Goal: Browse casually: Explore the website without a specific task or goal

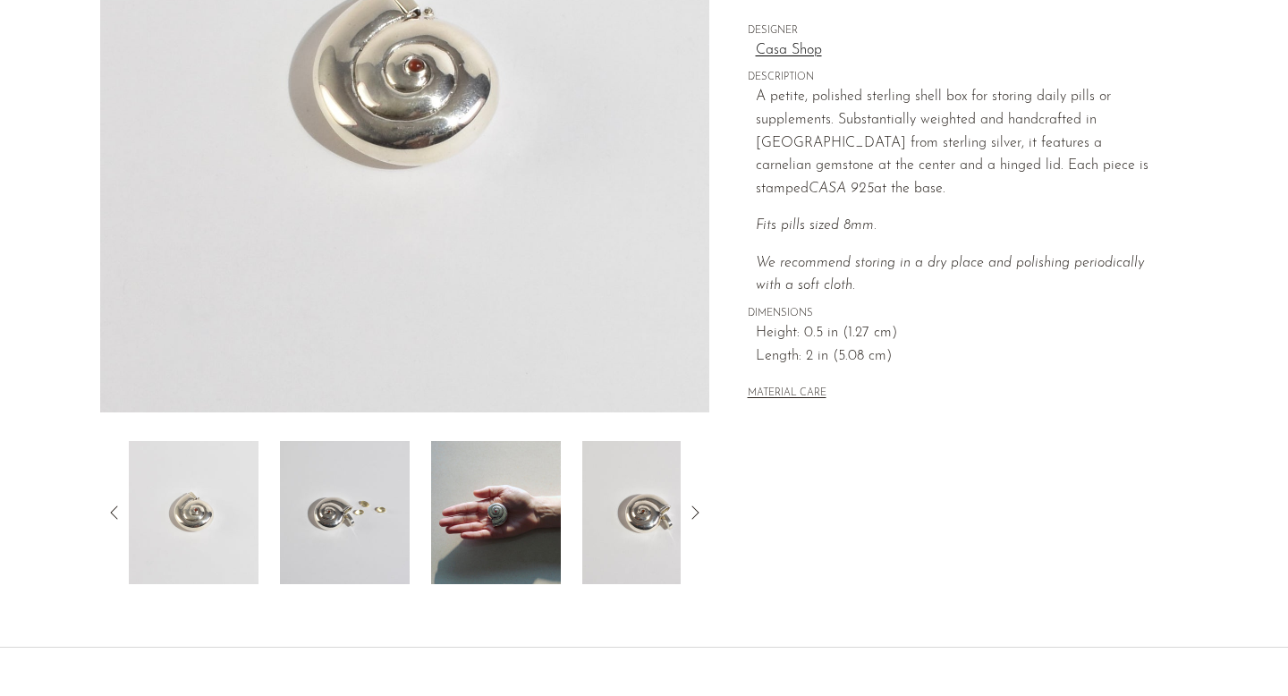
scroll to position [344, 0]
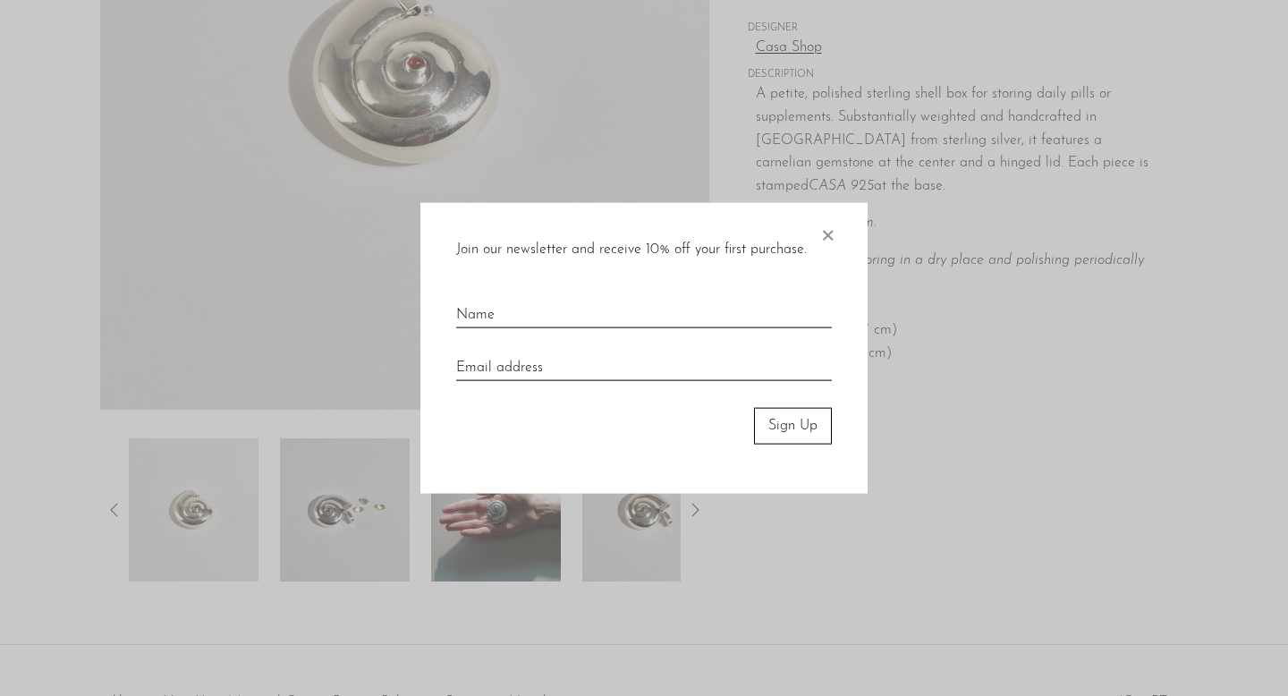
click at [365, 521] on div at bounding box center [644, 348] width 1288 height 696
click at [827, 229] on span "×" at bounding box center [828, 231] width 18 height 57
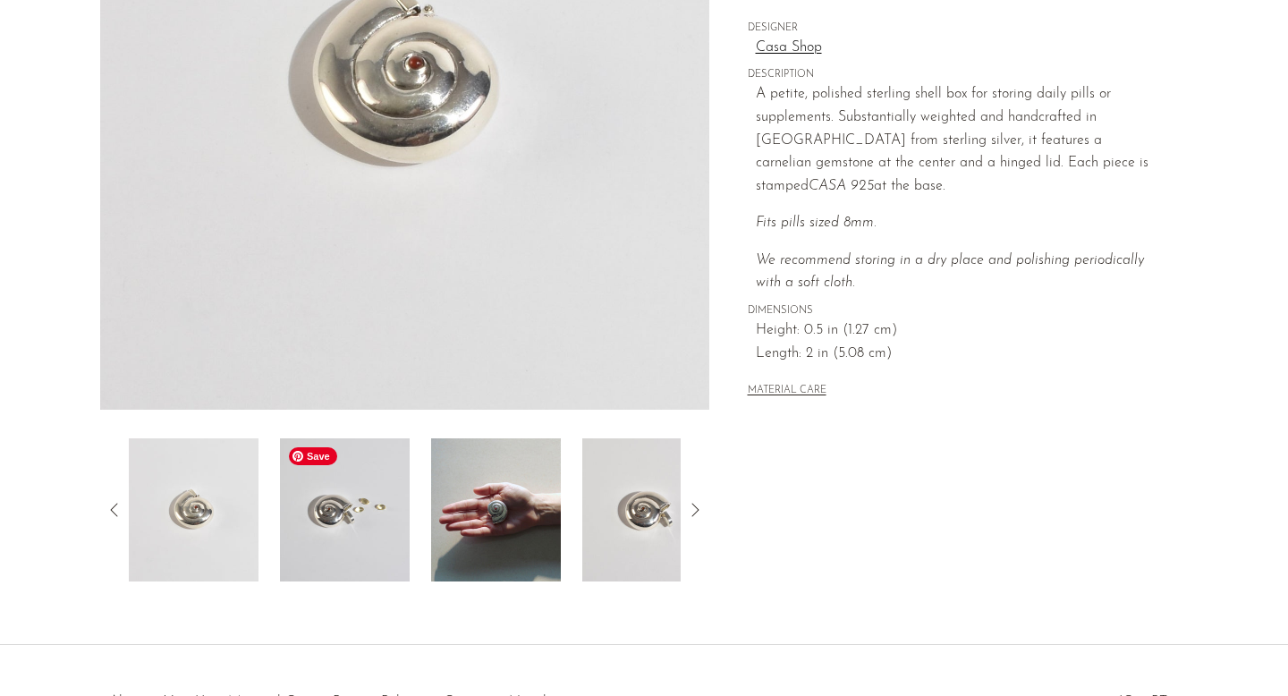
click at [390, 549] on img at bounding box center [345, 509] width 130 height 143
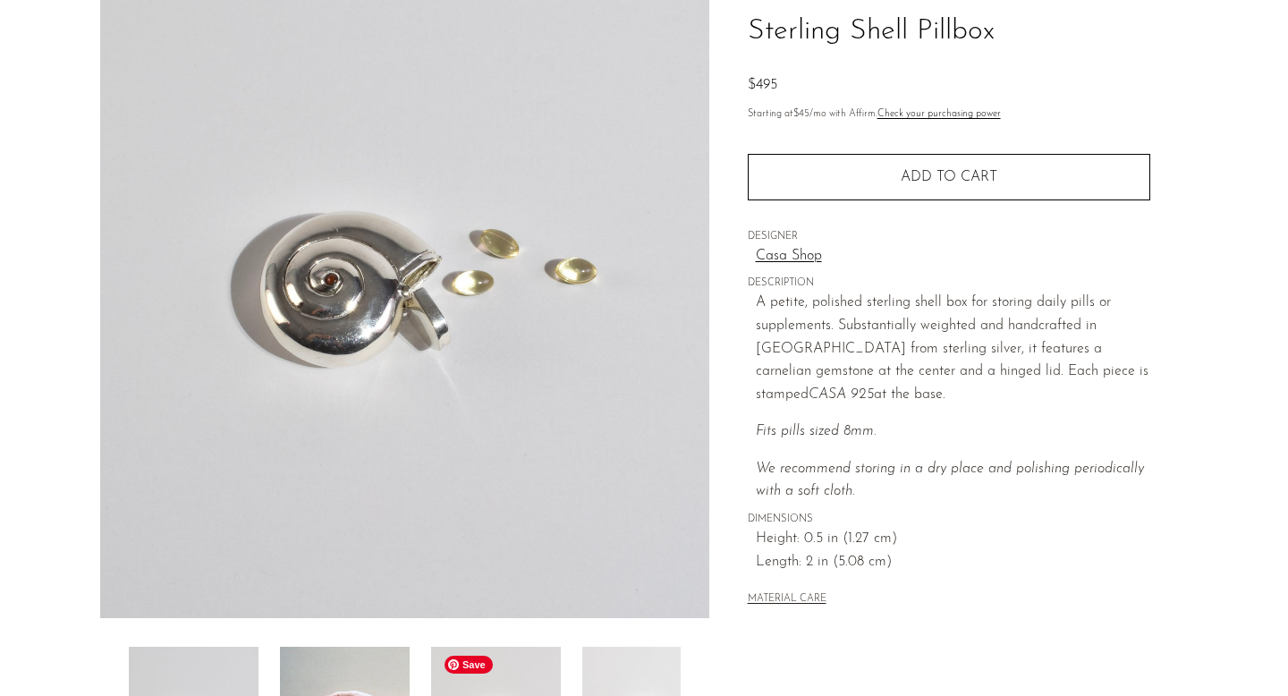
scroll to position [0, 0]
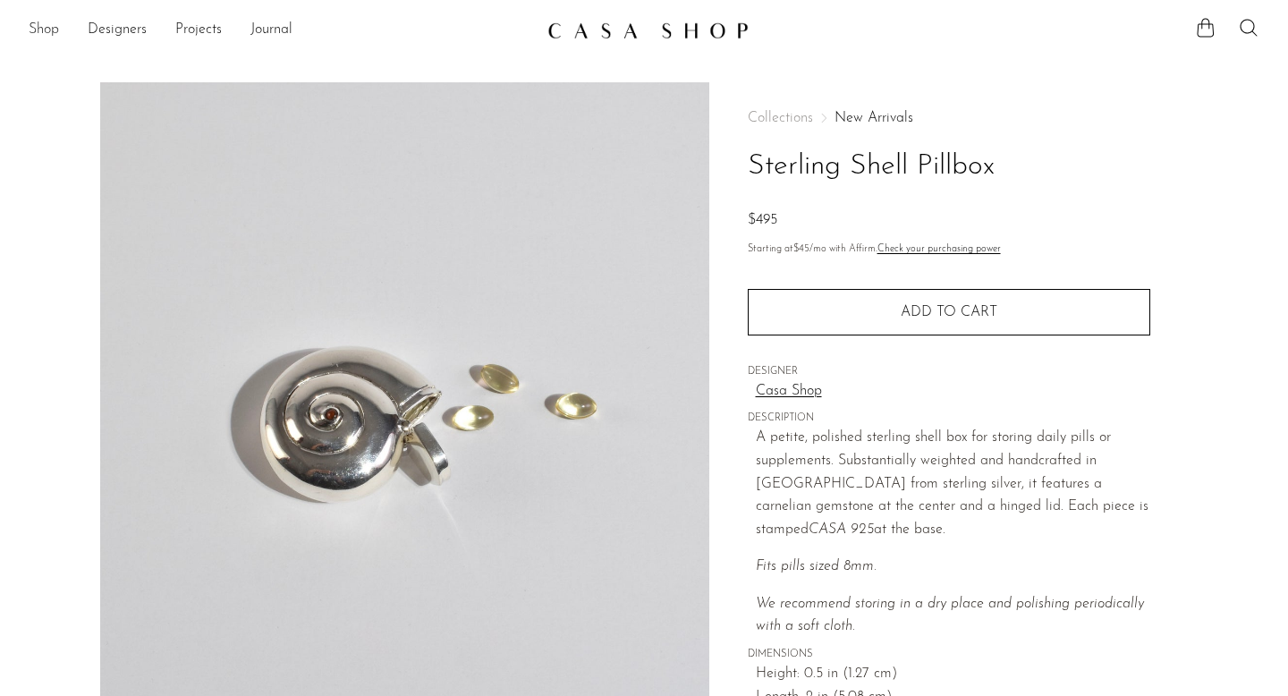
click at [54, 29] on link "Shop" at bounding box center [44, 30] width 30 height 23
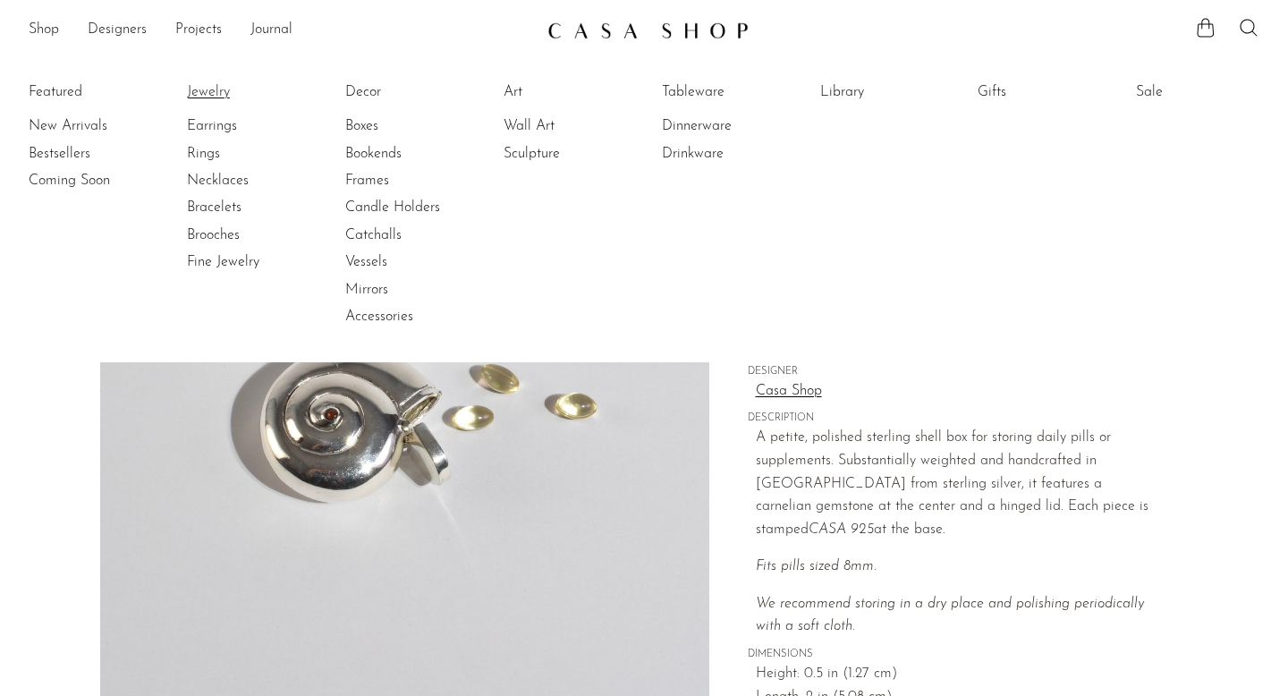
click at [201, 90] on link "Jewelry" at bounding box center [254, 92] width 134 height 20
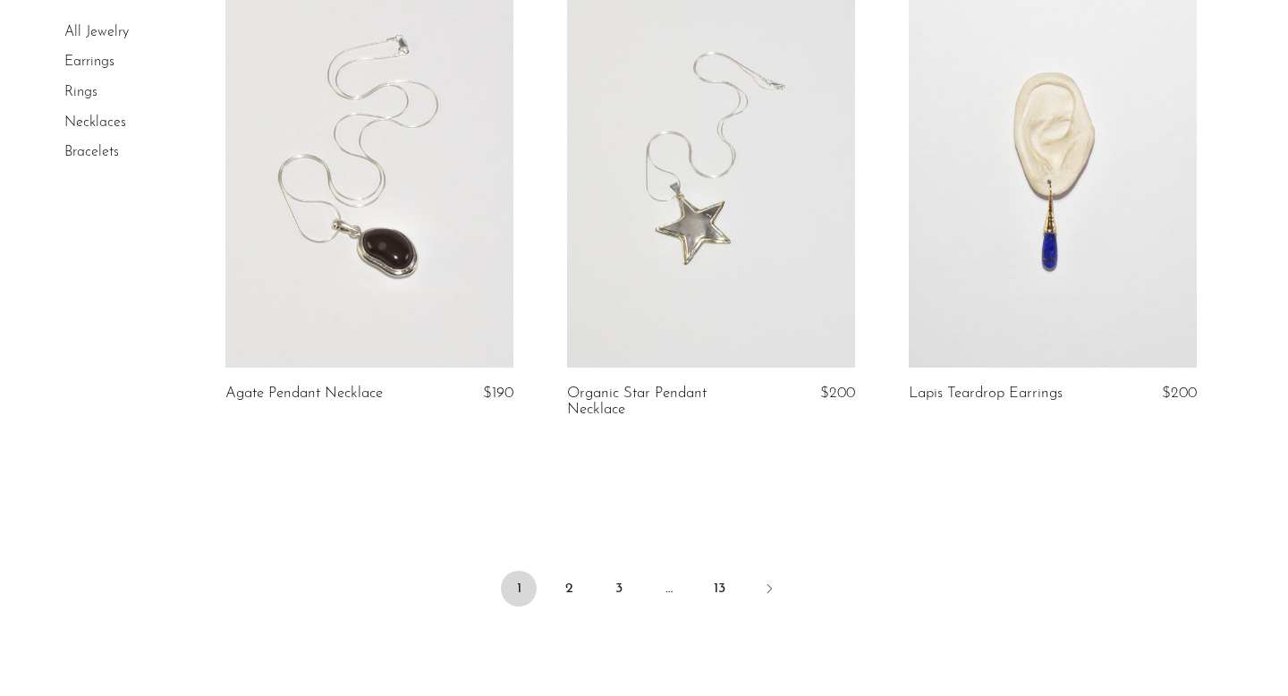
scroll to position [5741, 0]
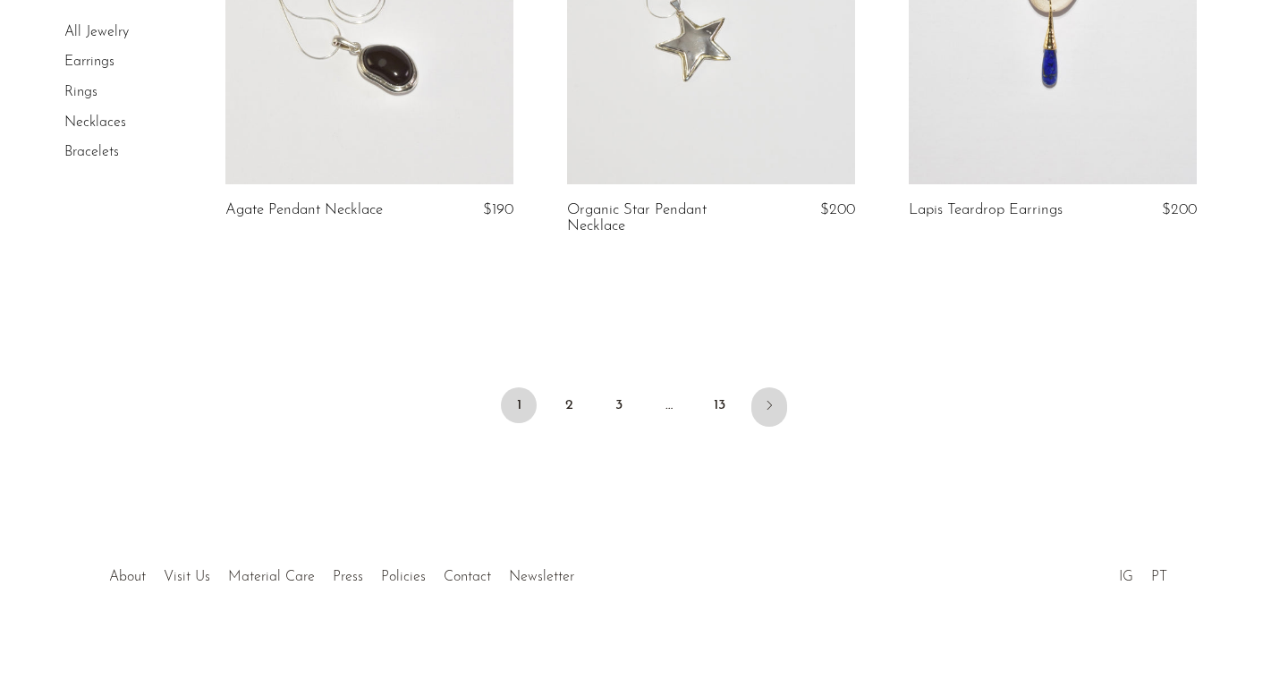
click at [764, 401] on icon "Next" at bounding box center [769, 405] width 14 height 14
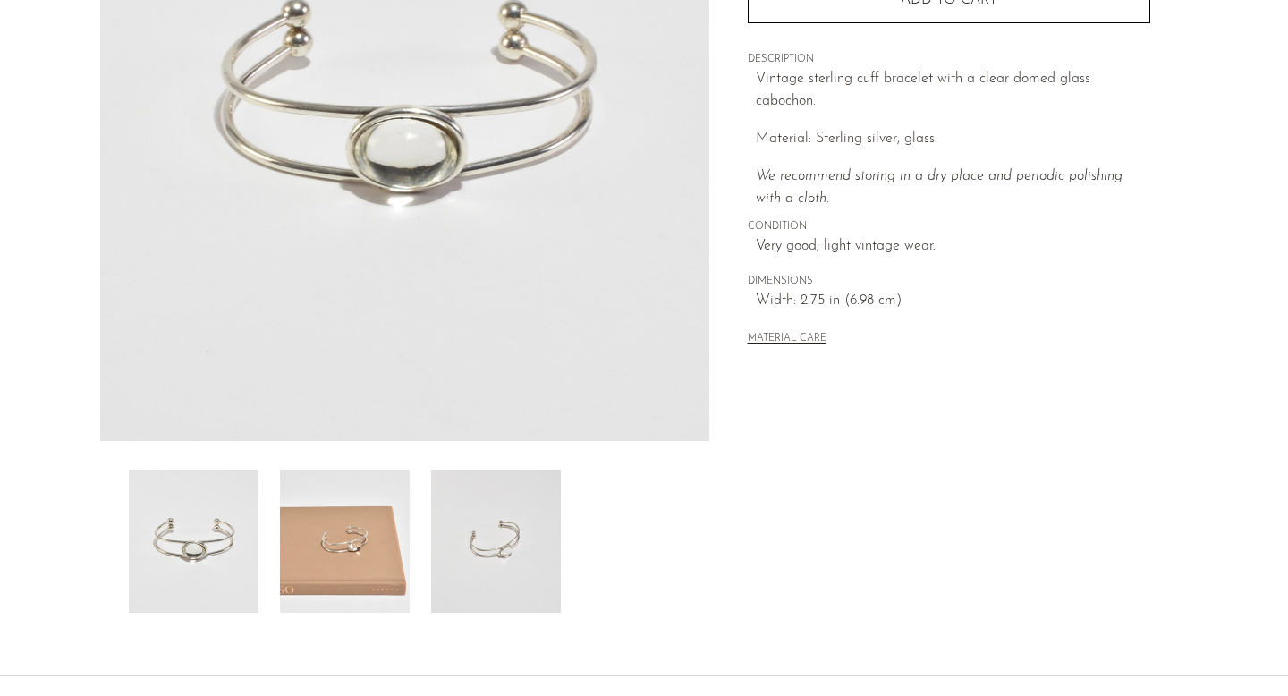
scroll to position [315, 0]
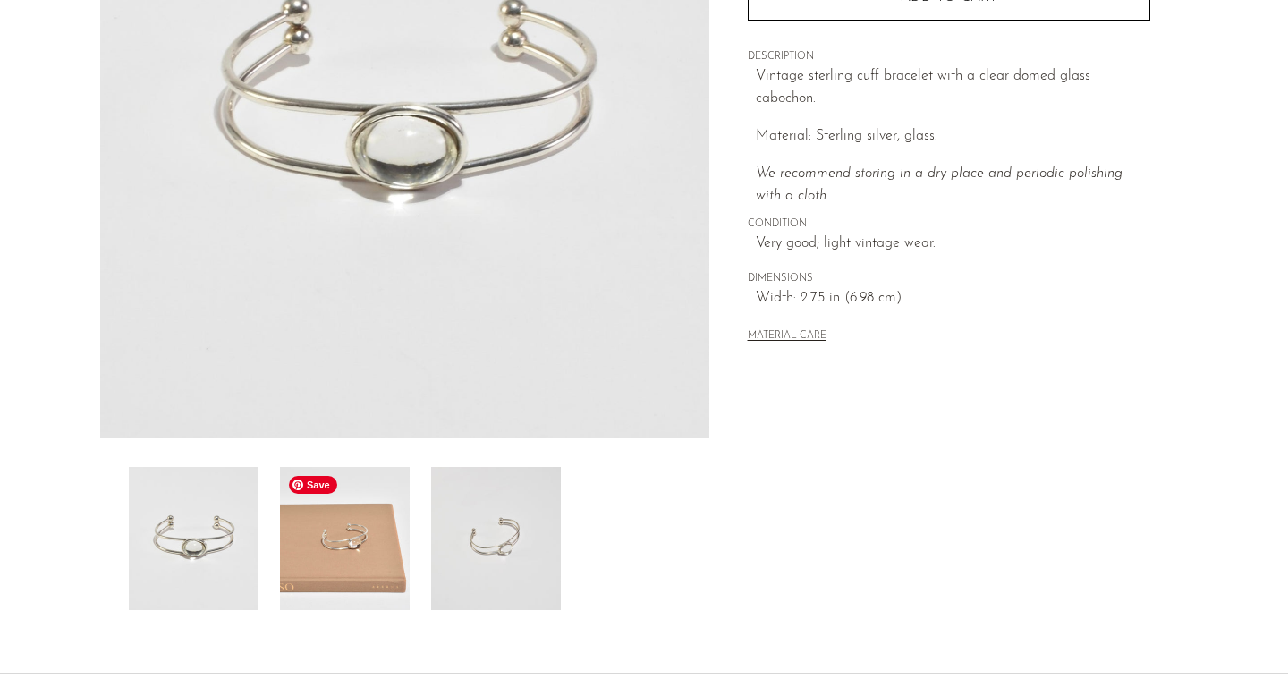
click at [380, 516] on img at bounding box center [345, 538] width 130 height 143
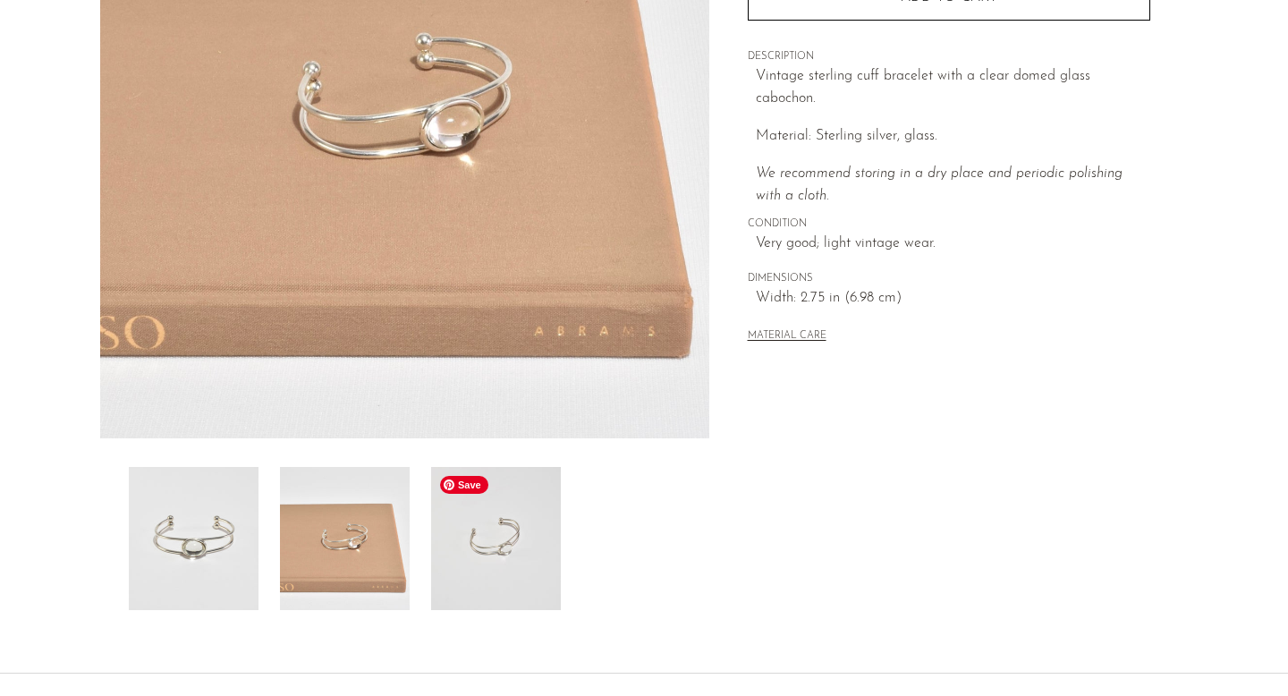
click at [494, 551] on img at bounding box center [496, 538] width 130 height 143
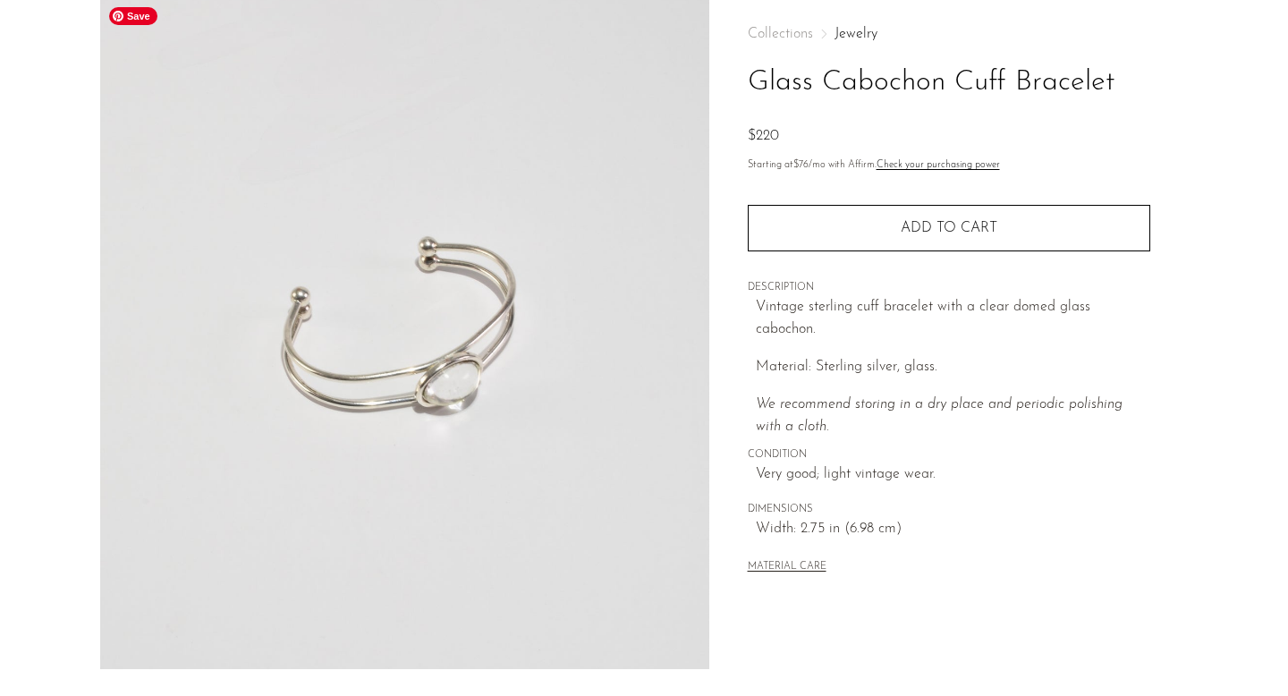
scroll to position [83, 0]
click at [441, 345] on img at bounding box center [404, 334] width 609 height 671
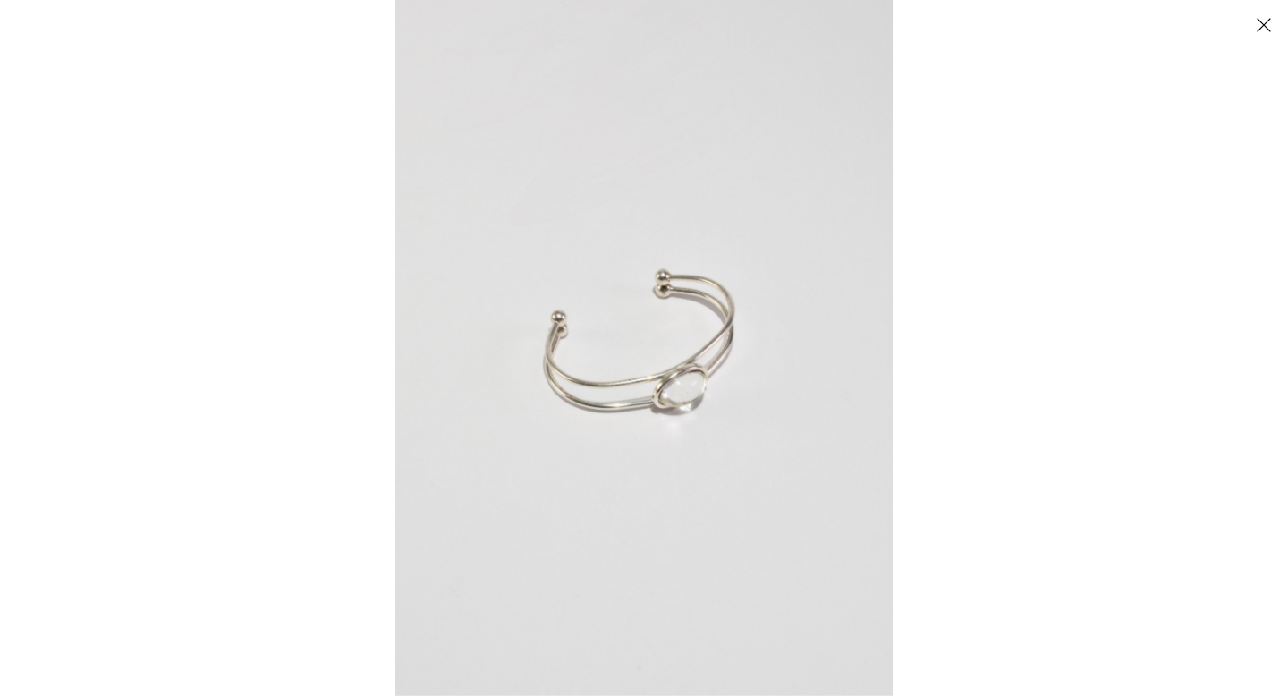
click at [643, 377] on img at bounding box center [643, 348] width 497 height 696
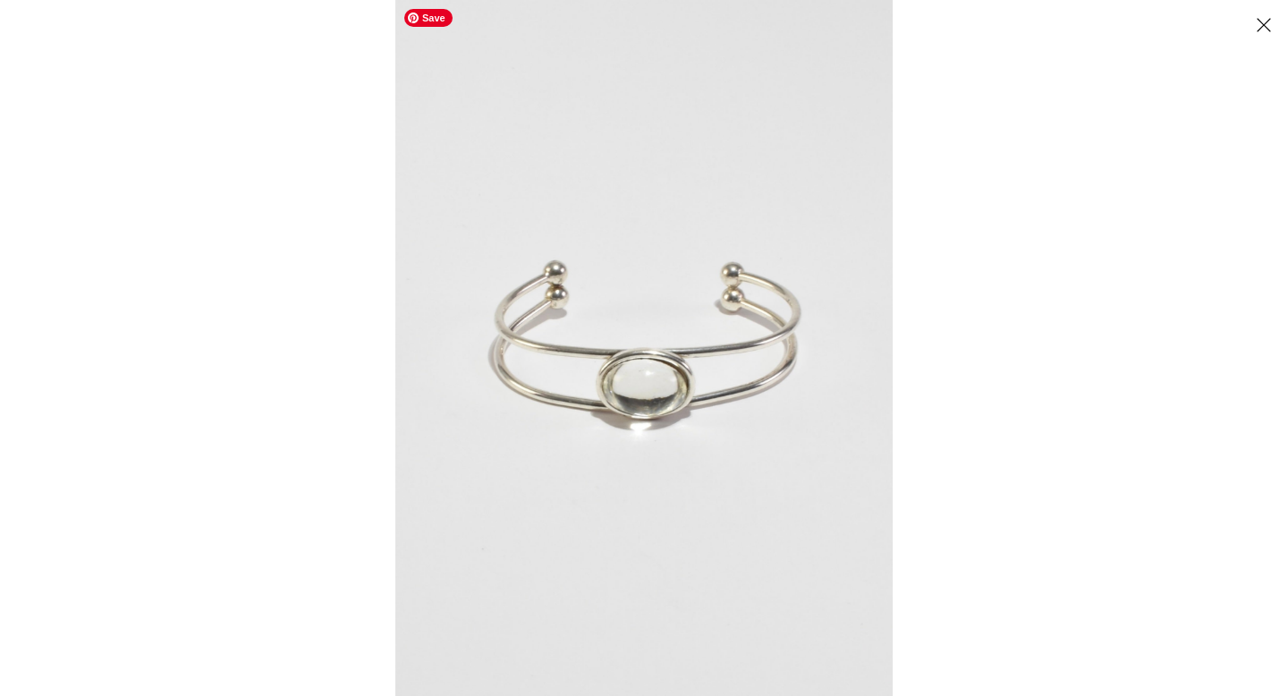
click at [734, 358] on img at bounding box center [643, 348] width 497 height 696
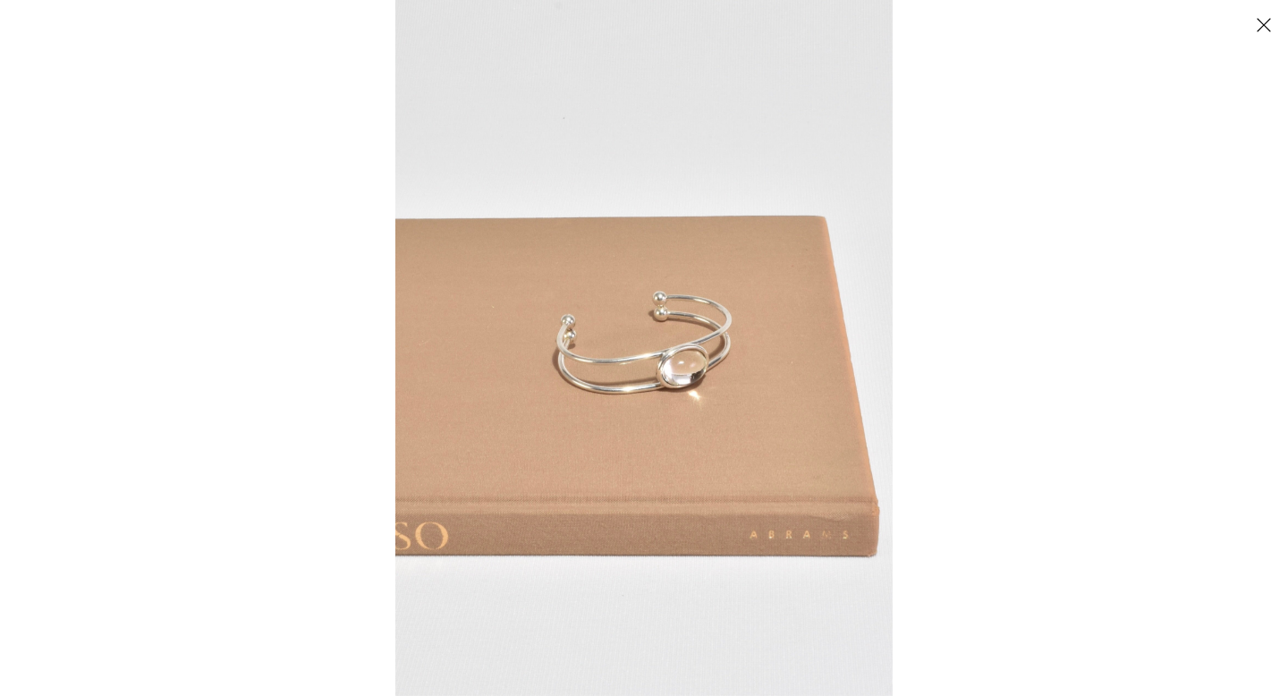
click at [1262, 27] on button "Close" at bounding box center [1263, 24] width 31 height 31
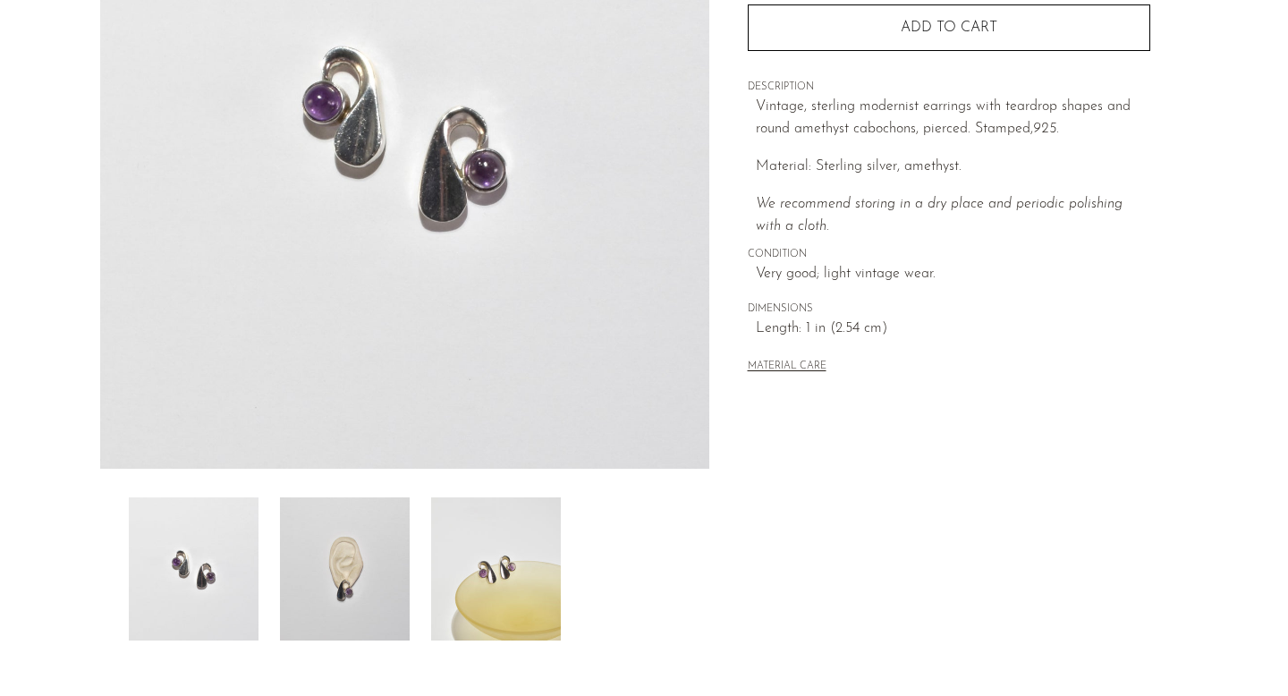
scroll to position [414, 0]
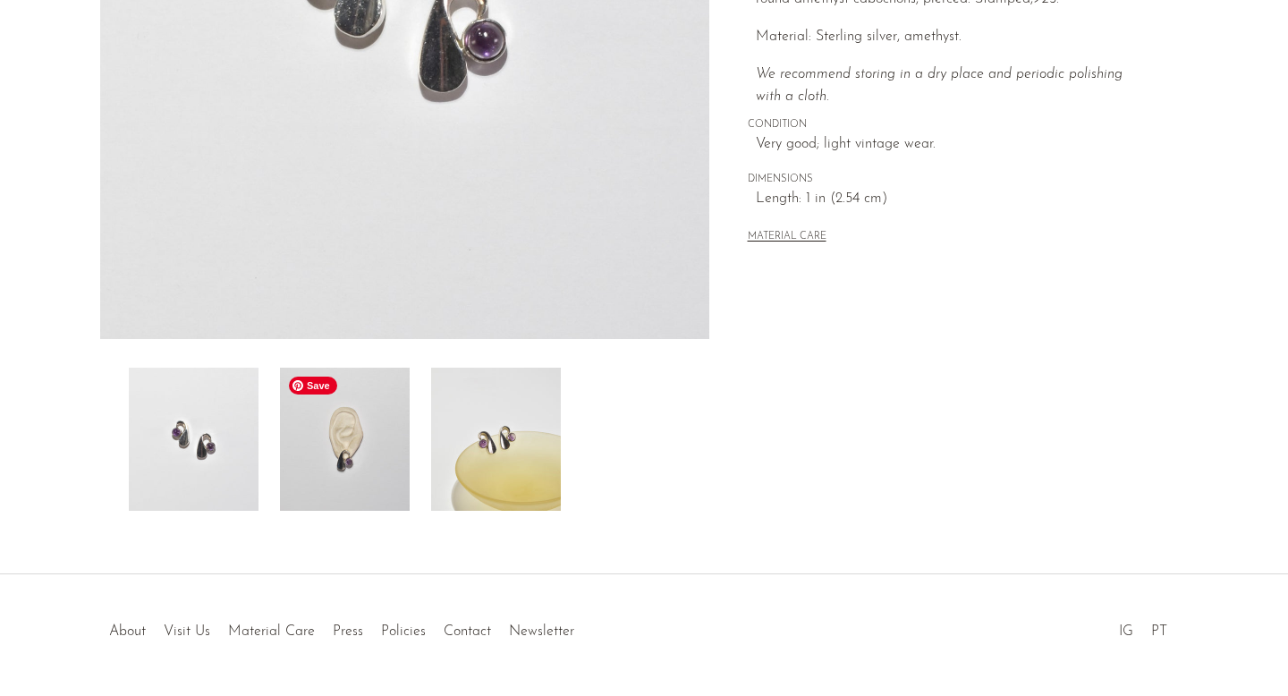
click at [336, 448] on img at bounding box center [345, 439] width 130 height 143
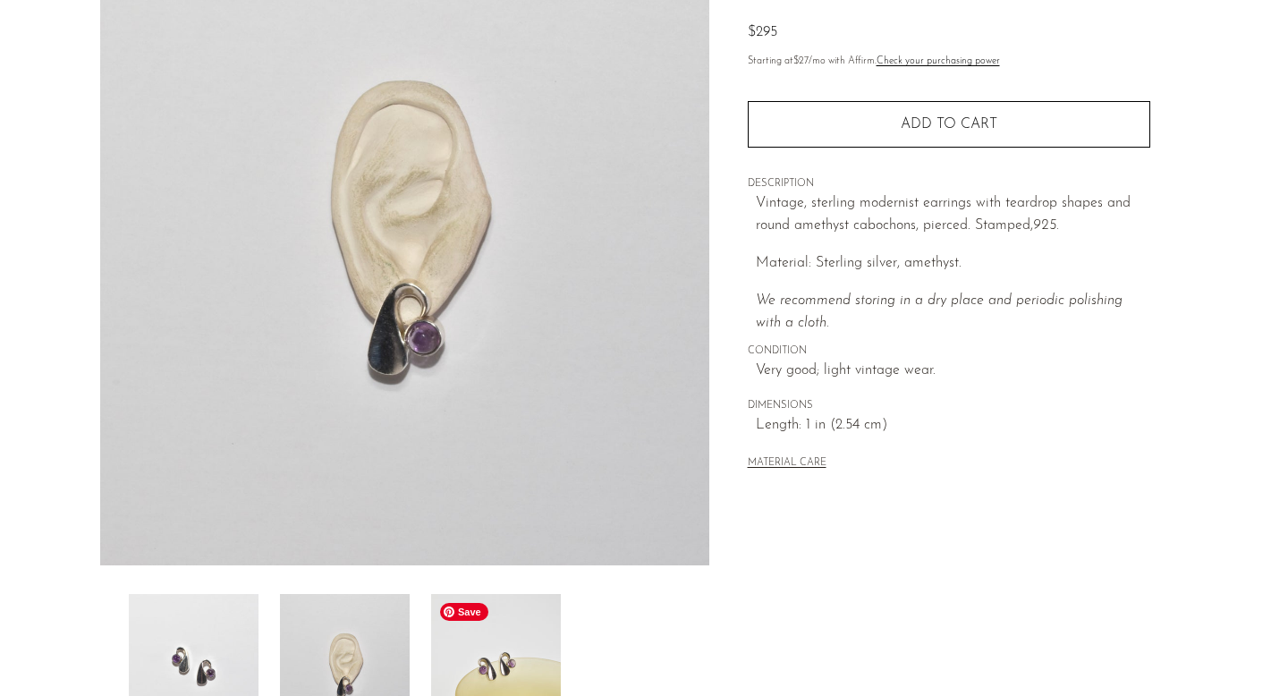
scroll to position [183, 0]
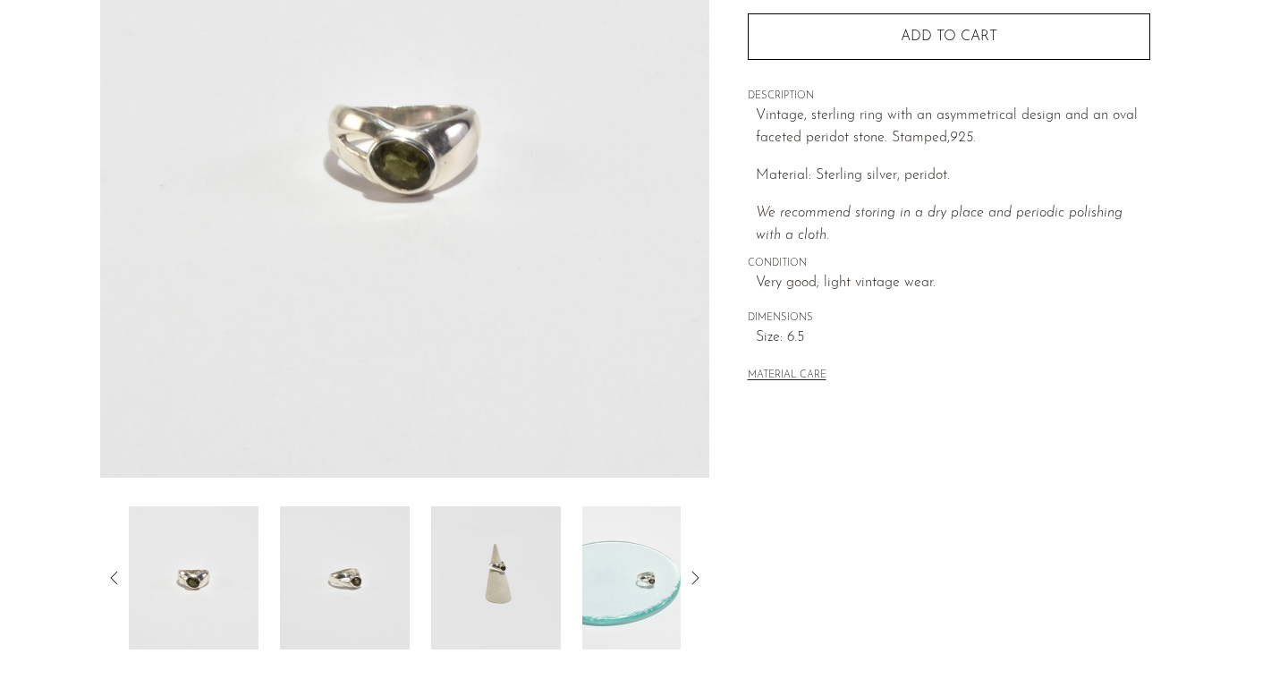
scroll to position [278, 0]
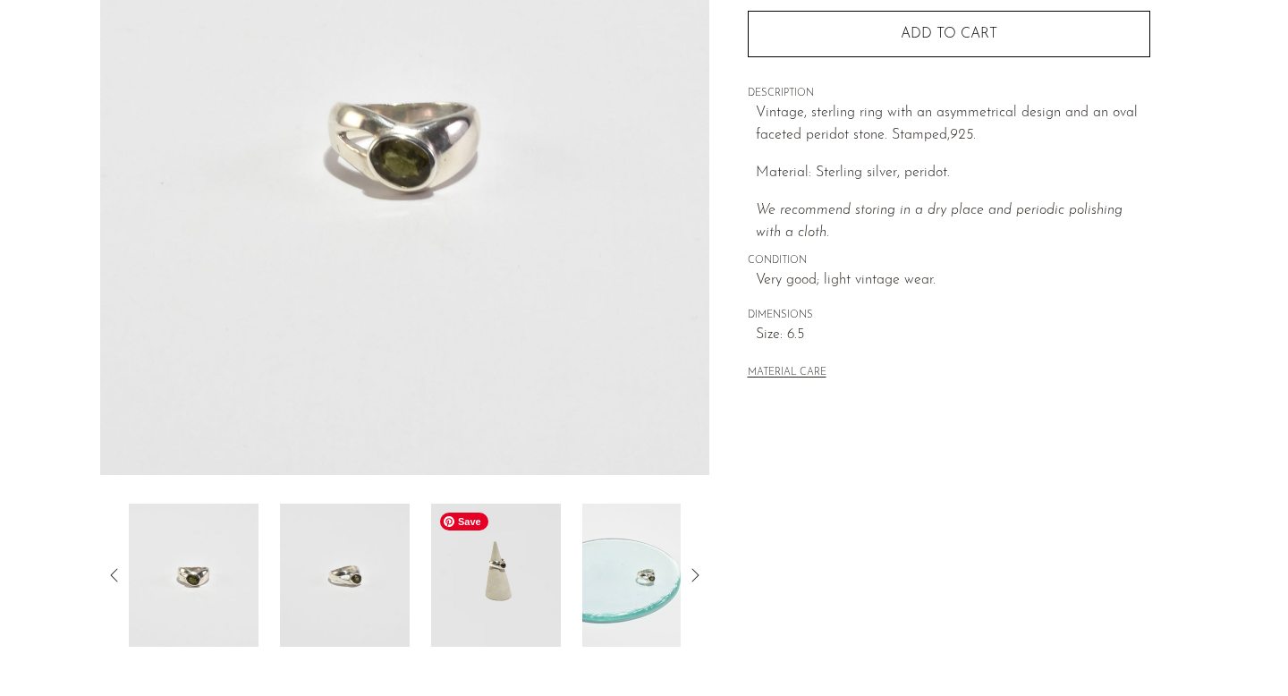
click at [504, 574] on img at bounding box center [496, 575] width 130 height 143
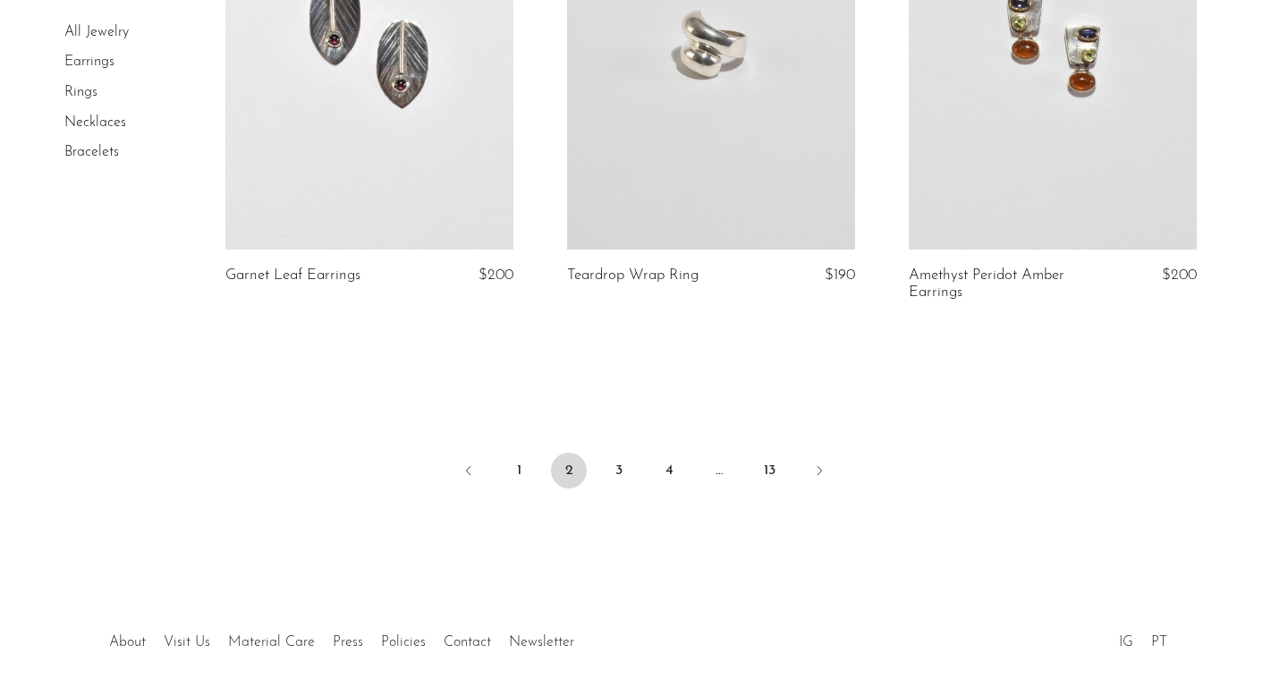
scroll to position [5774, 0]
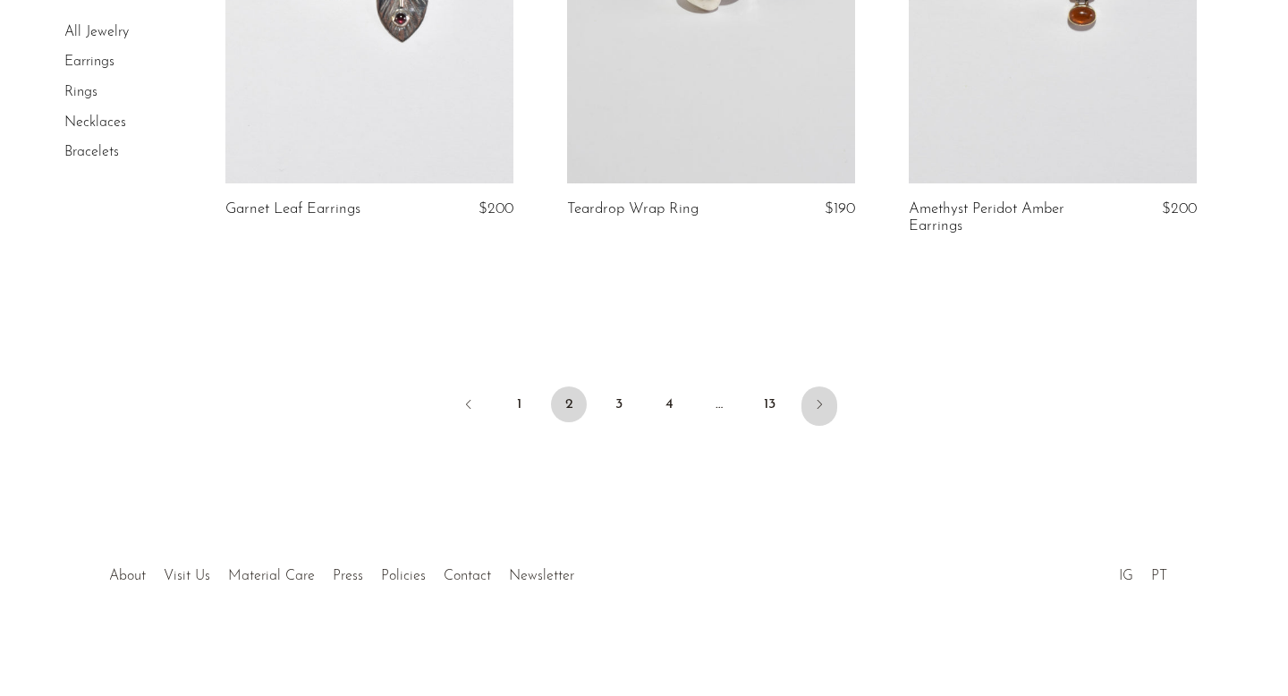
click at [816, 411] on icon "Next" at bounding box center [819, 404] width 14 height 14
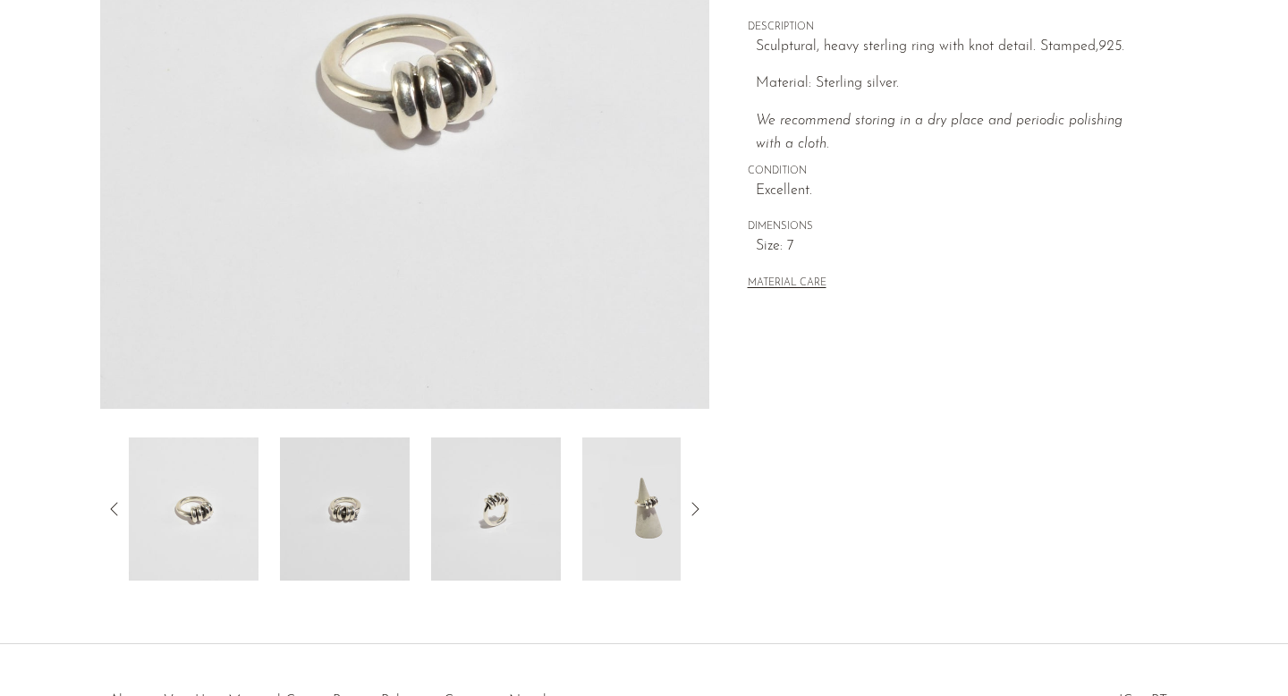
scroll to position [345, 0]
click at [655, 497] on img at bounding box center [647, 508] width 130 height 143
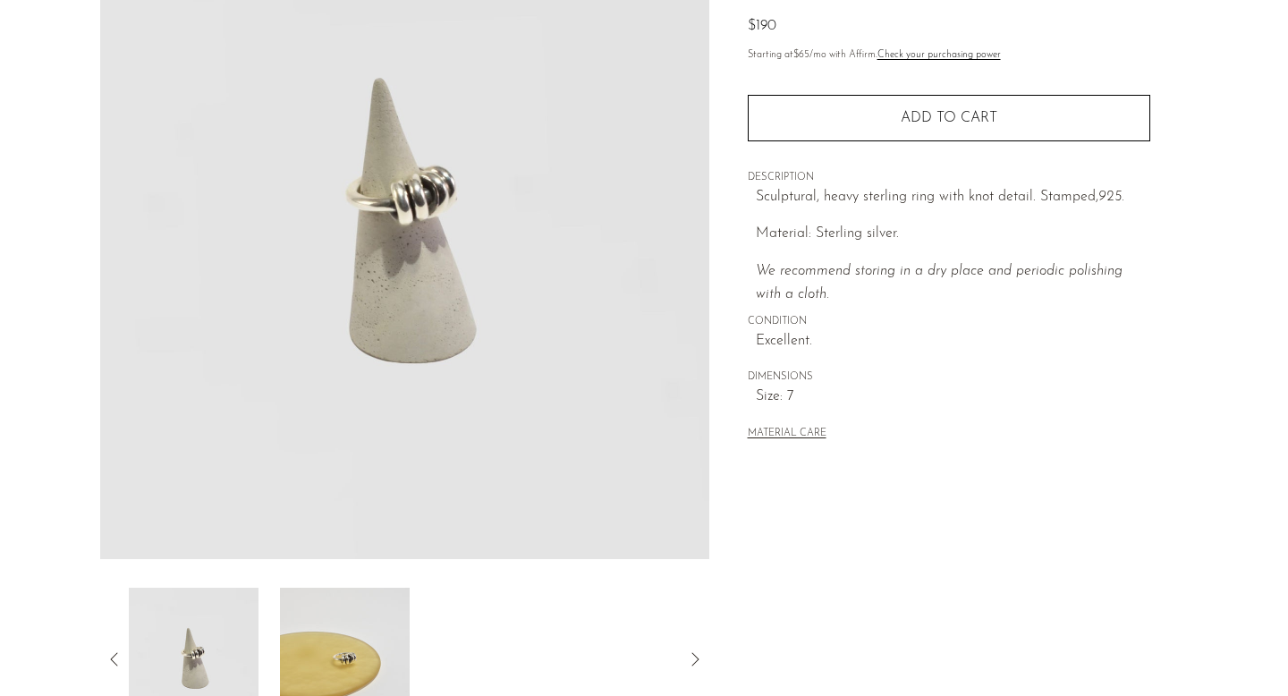
scroll to position [186, 0]
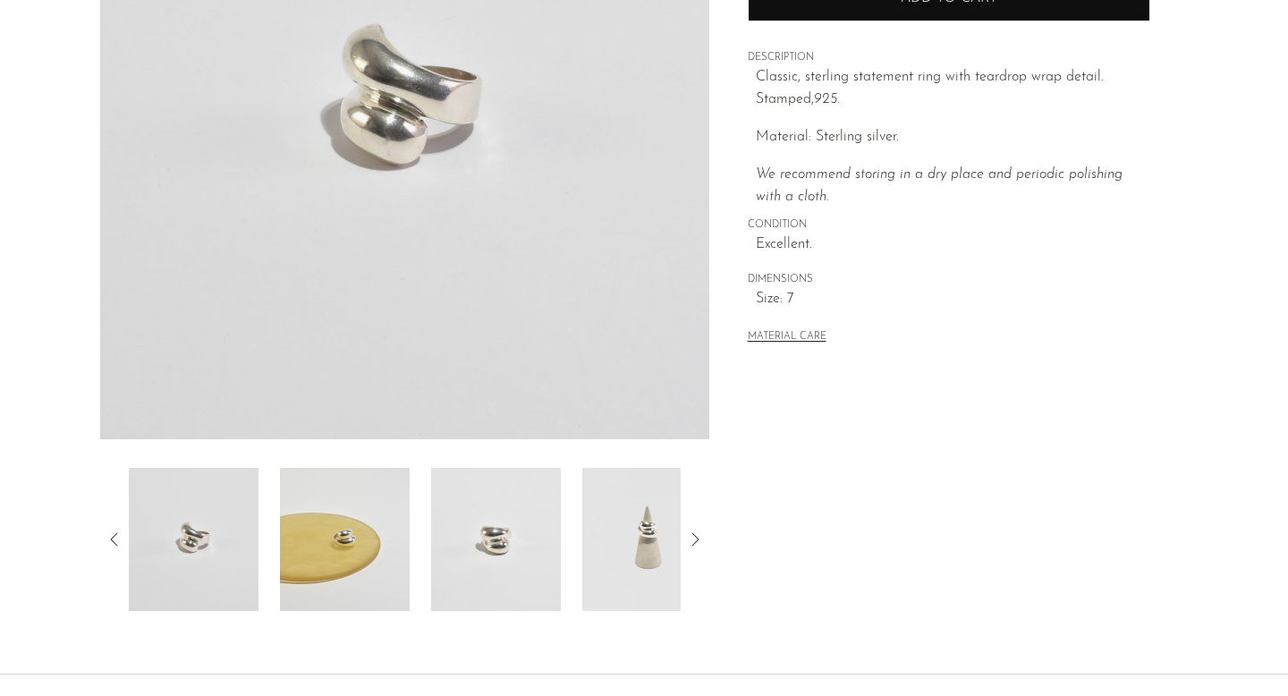
scroll to position [300, 0]
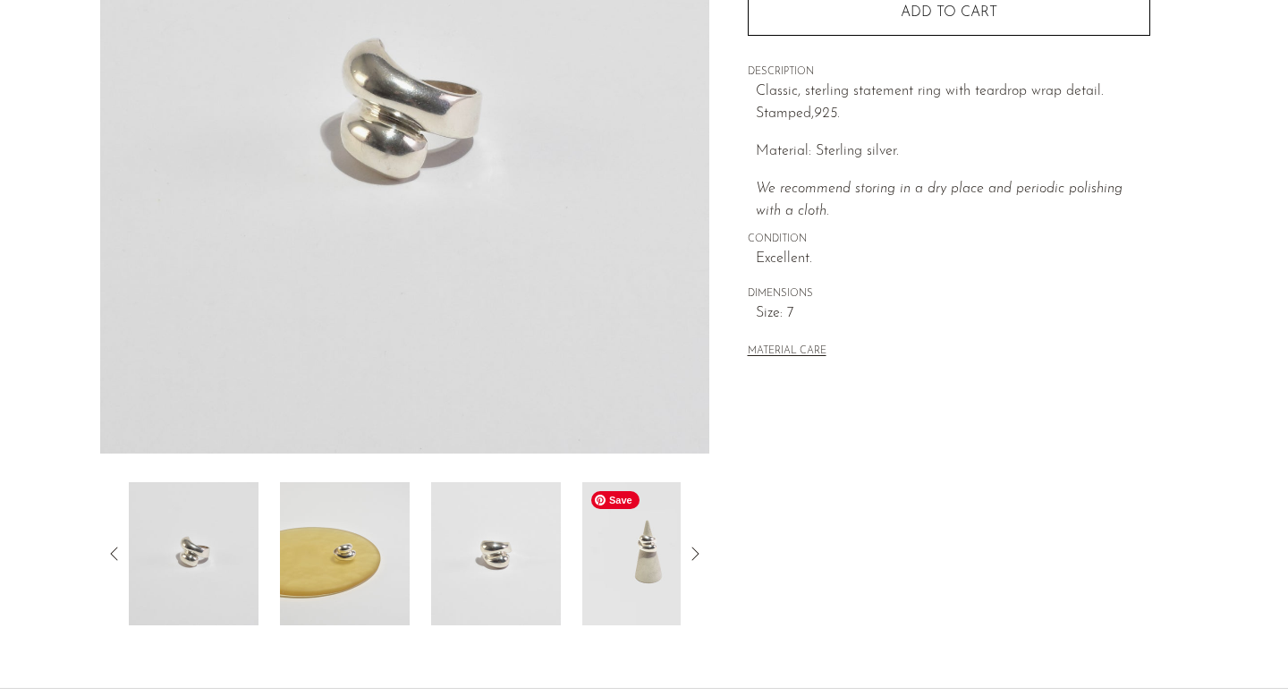
click at [644, 559] on img at bounding box center [647, 553] width 130 height 143
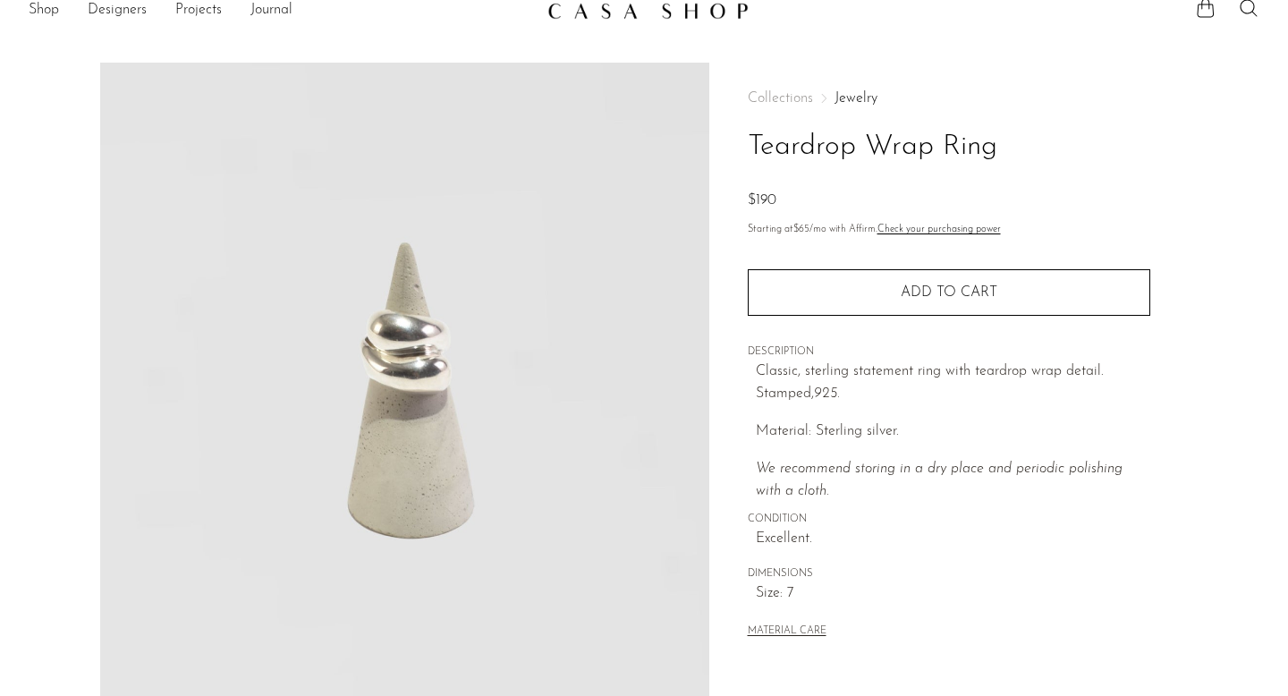
scroll to position [0, 0]
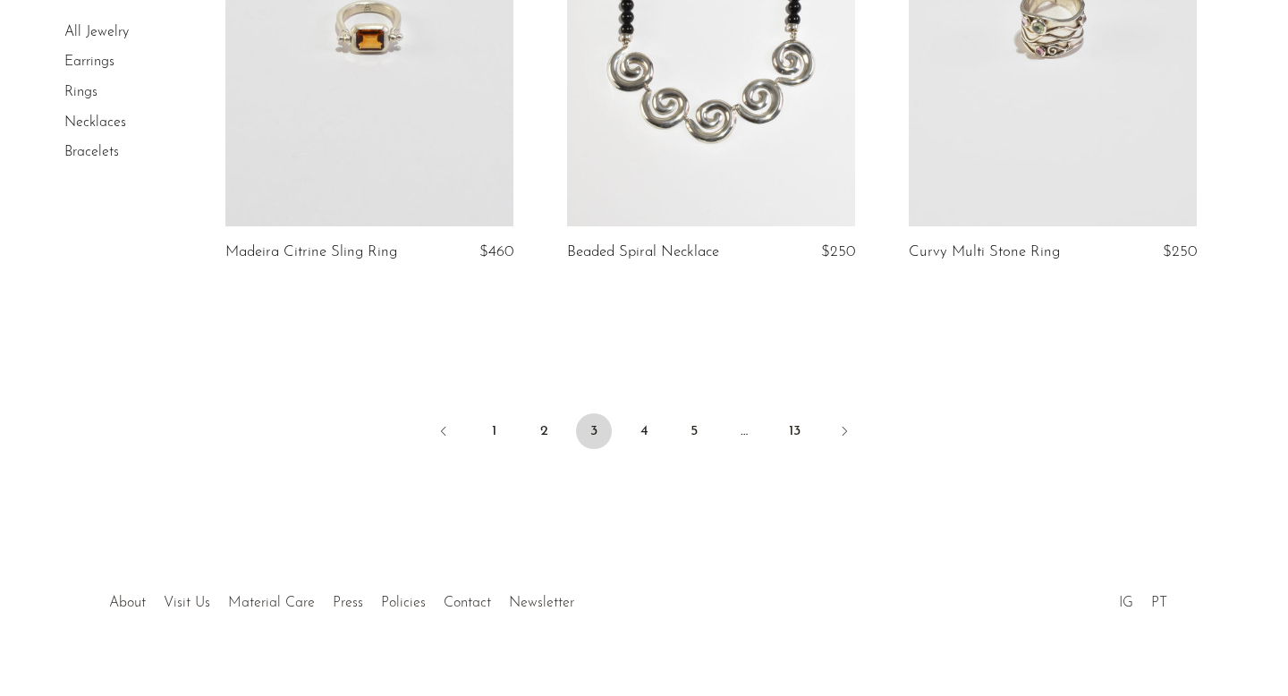
scroll to position [5794, 0]
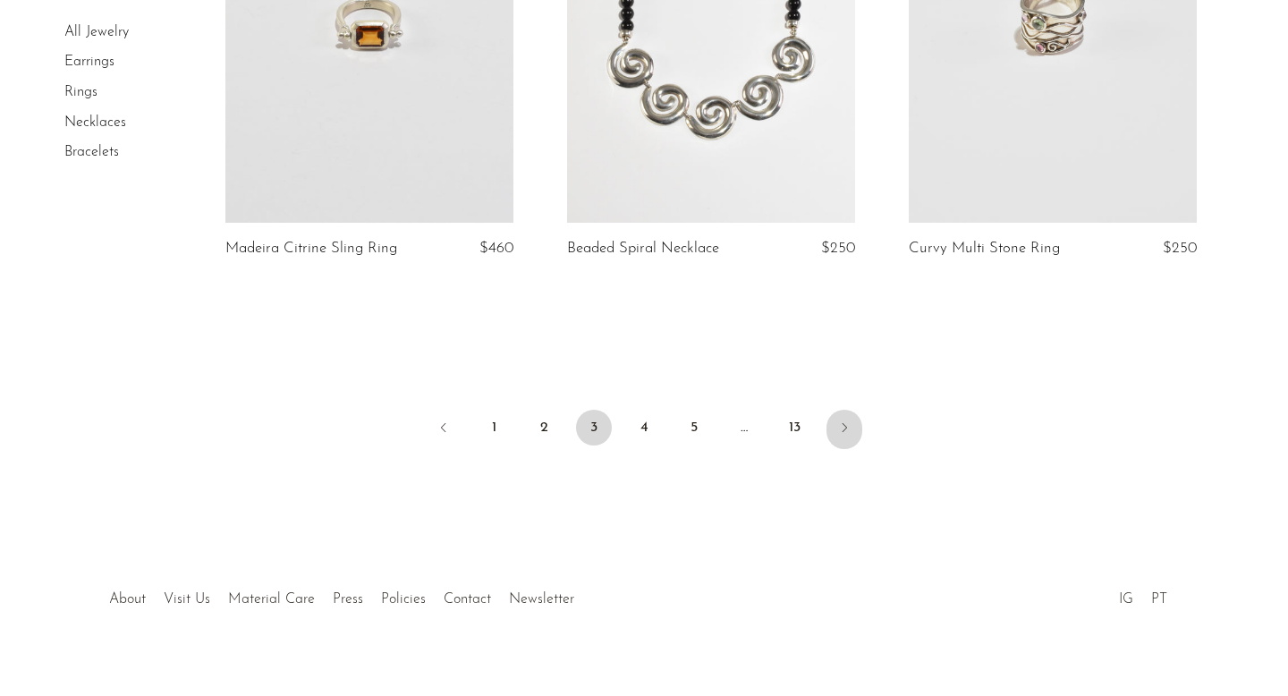
click at [846, 421] on icon "Next" at bounding box center [844, 428] width 14 height 14
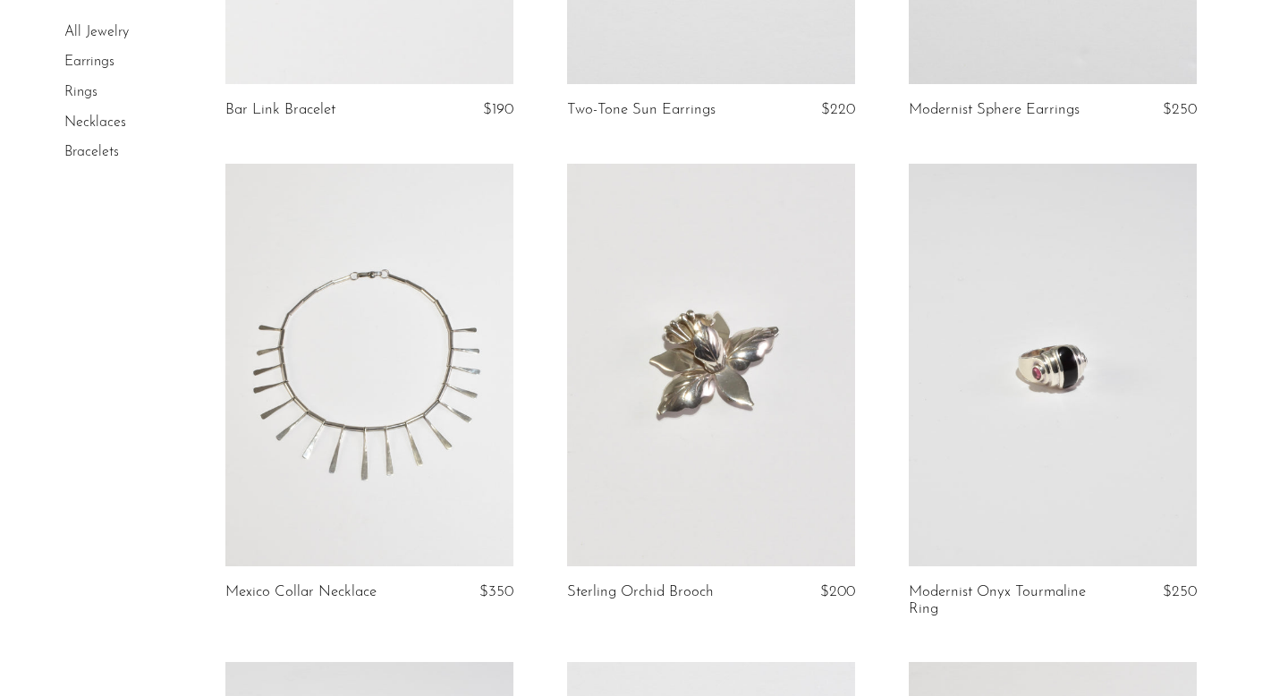
scroll to position [978, 0]
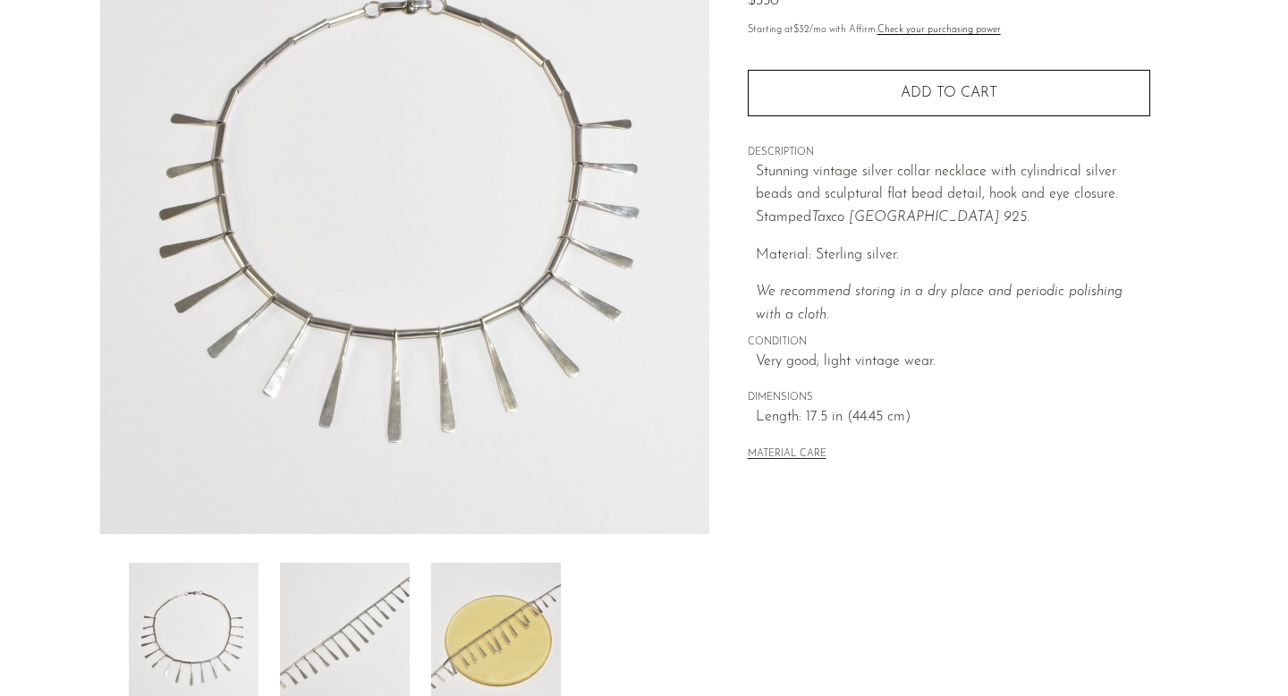
scroll to position [221, 0]
click at [506, 658] on img at bounding box center [496, 632] width 130 height 143
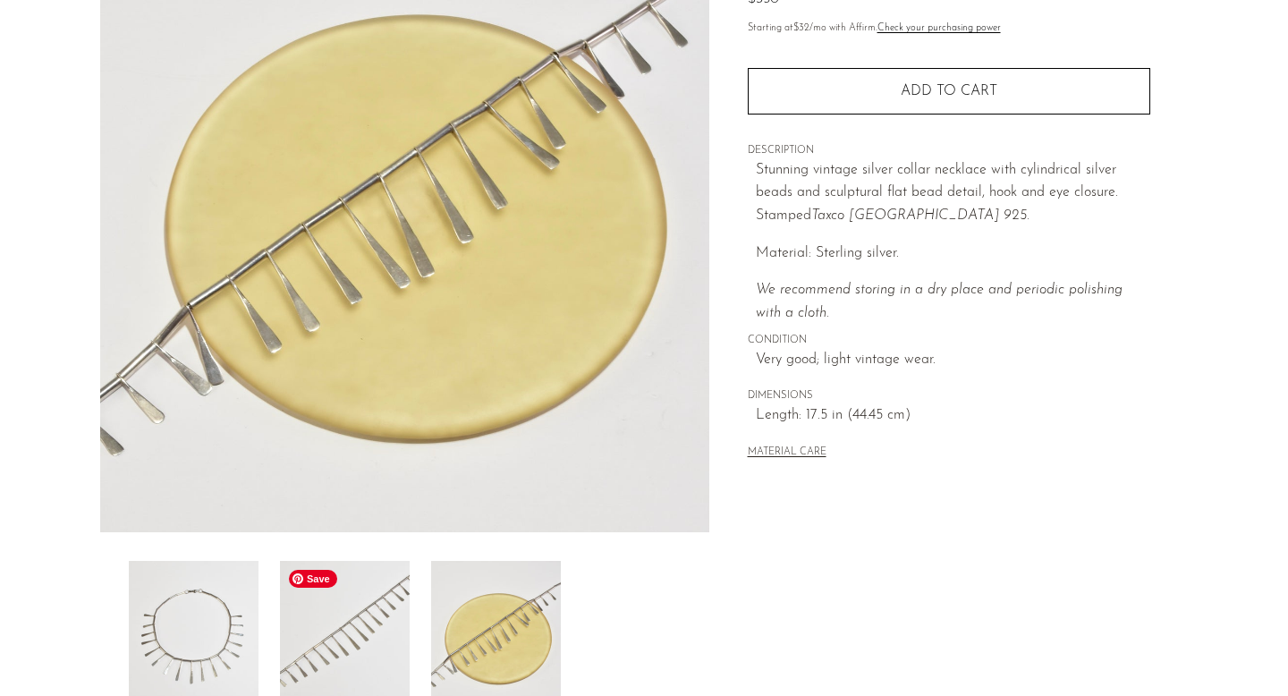
click at [395, 643] on img at bounding box center [345, 632] width 130 height 143
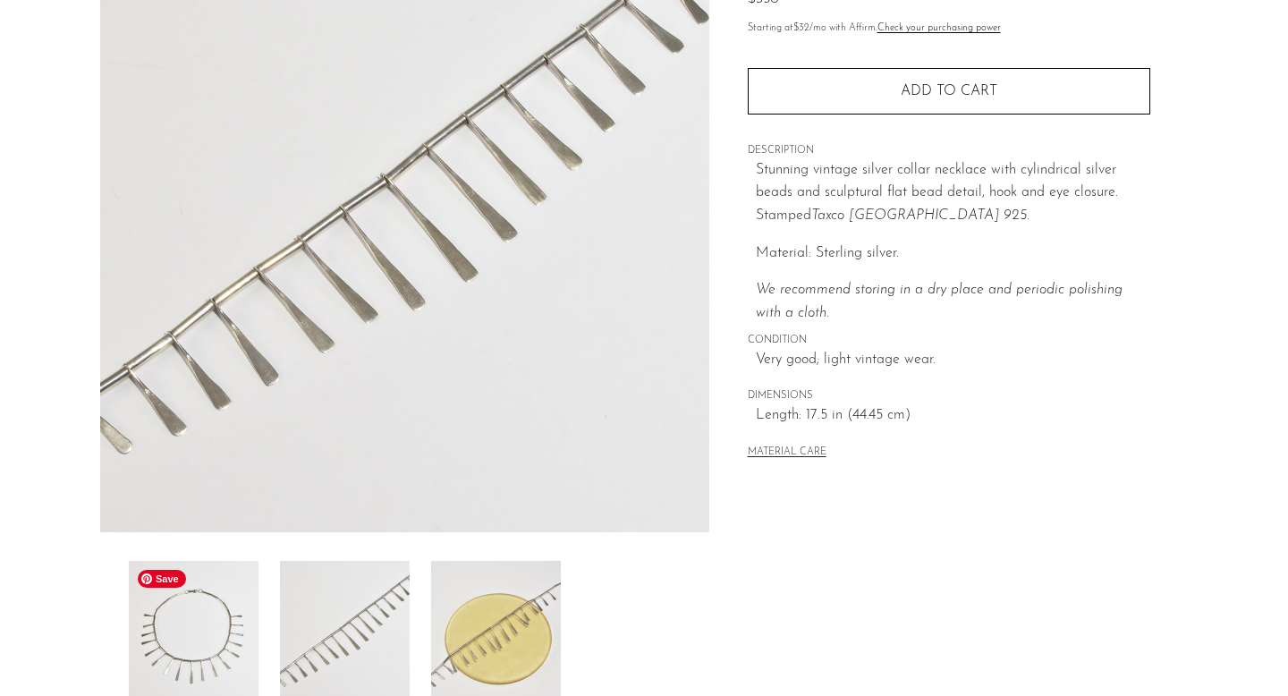
click at [217, 633] on img at bounding box center [194, 632] width 130 height 143
